Goal: Obtain resource: Download file/media

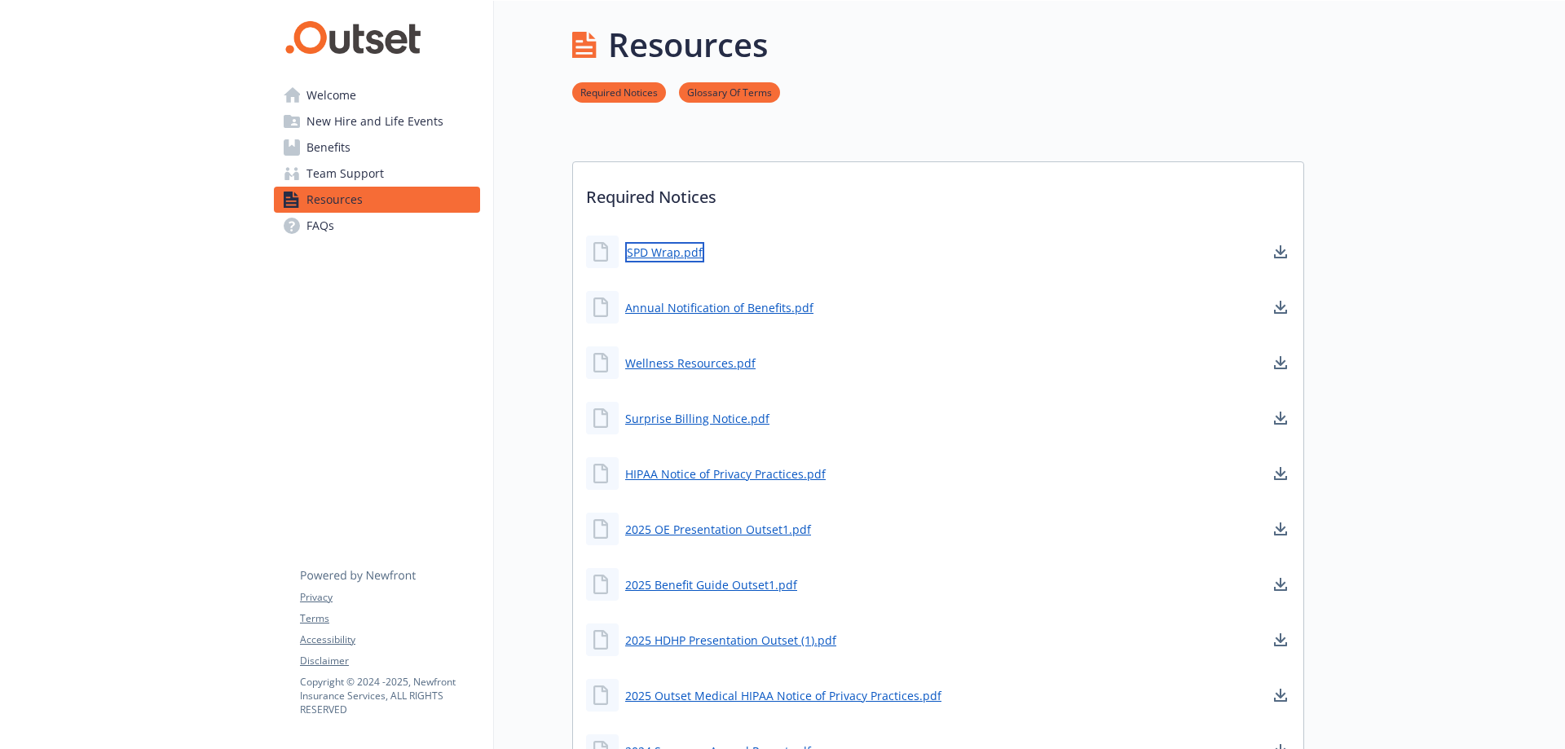
click at [665, 243] on link "SPD Wrap.pdf" at bounding box center [664, 252] width 79 height 20
click at [794, 304] on link "Annual Notification of Benefits.pdf" at bounding box center [721, 308] width 192 height 20
click at [696, 362] on link "Wellness Resources.pdf" at bounding box center [692, 363] width 134 height 20
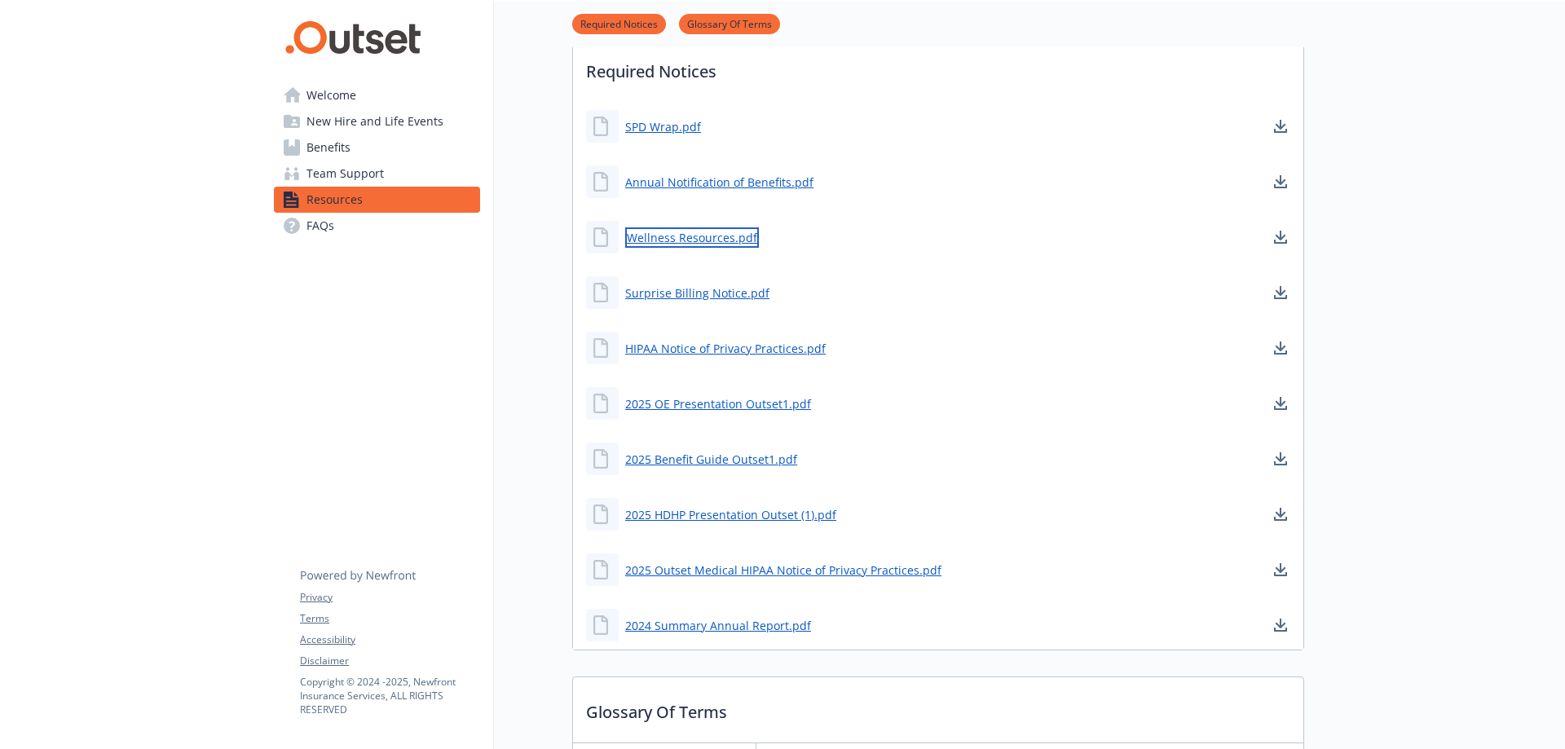
scroll to position [163, 0]
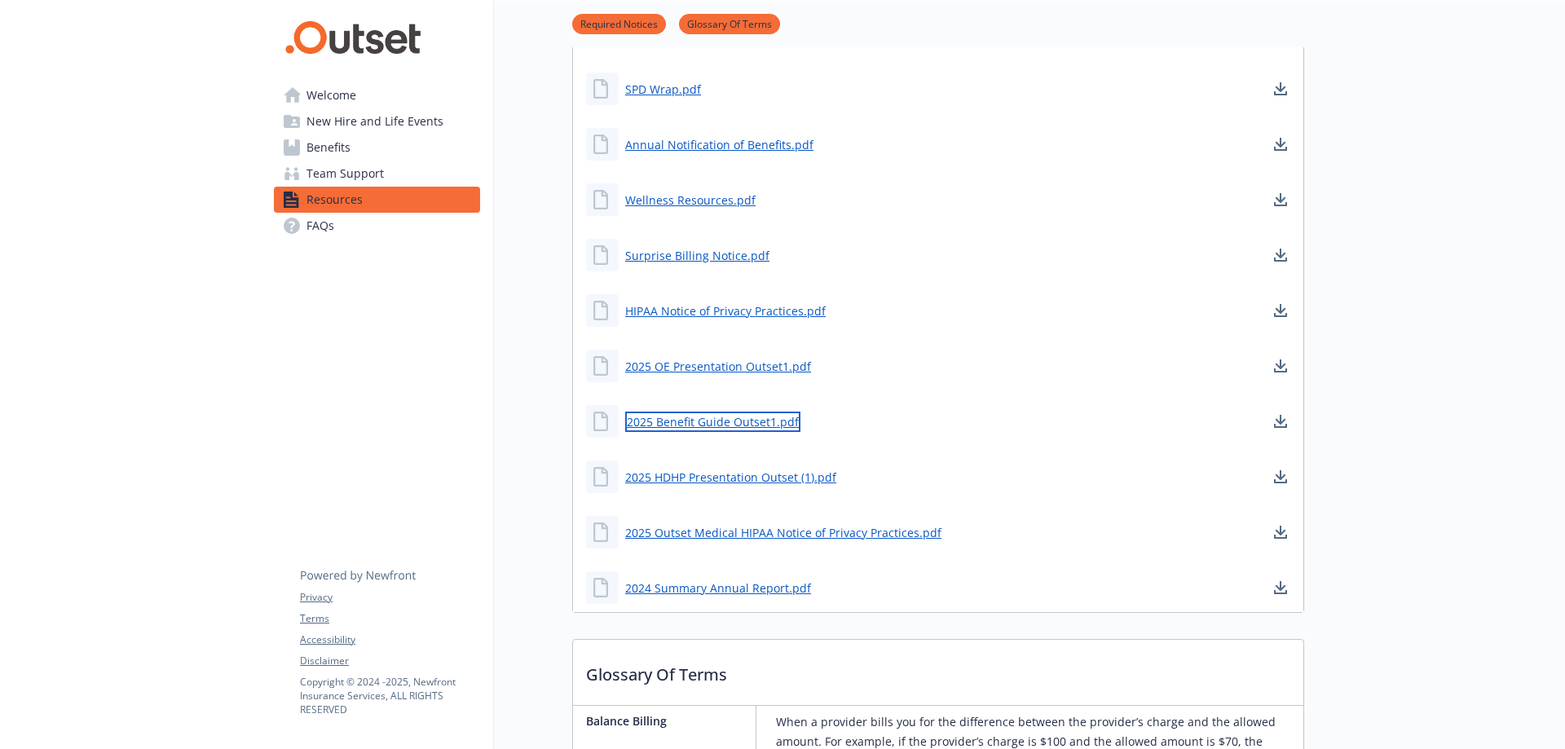
click at [728, 421] on link "2025 Benefit Guide Outset1.pdf" at bounding box center [712, 422] width 175 height 20
